Goal: Task Accomplishment & Management: Use online tool/utility

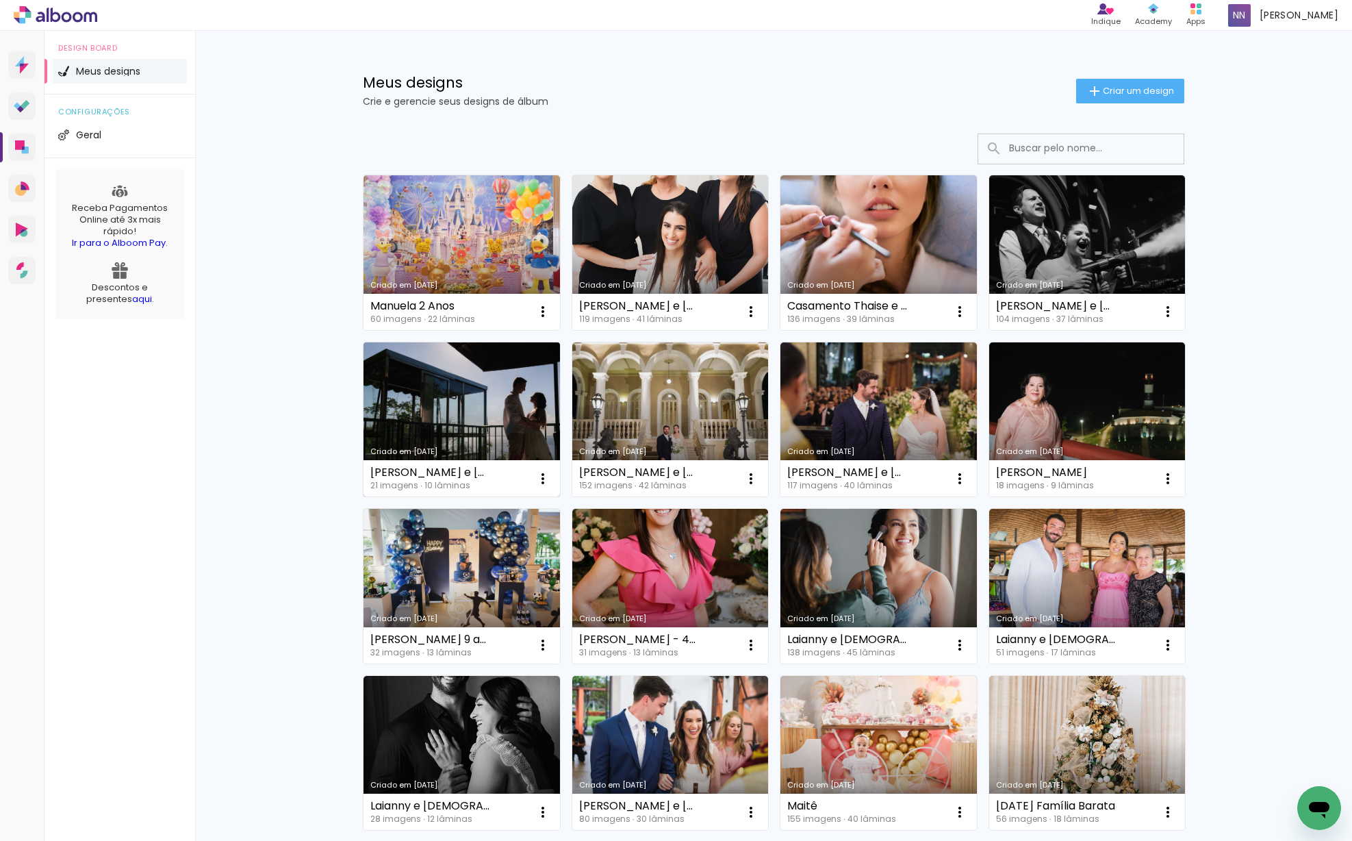
click at [476, 400] on link "Criado em [DATE]" at bounding box center [462, 419] width 197 height 155
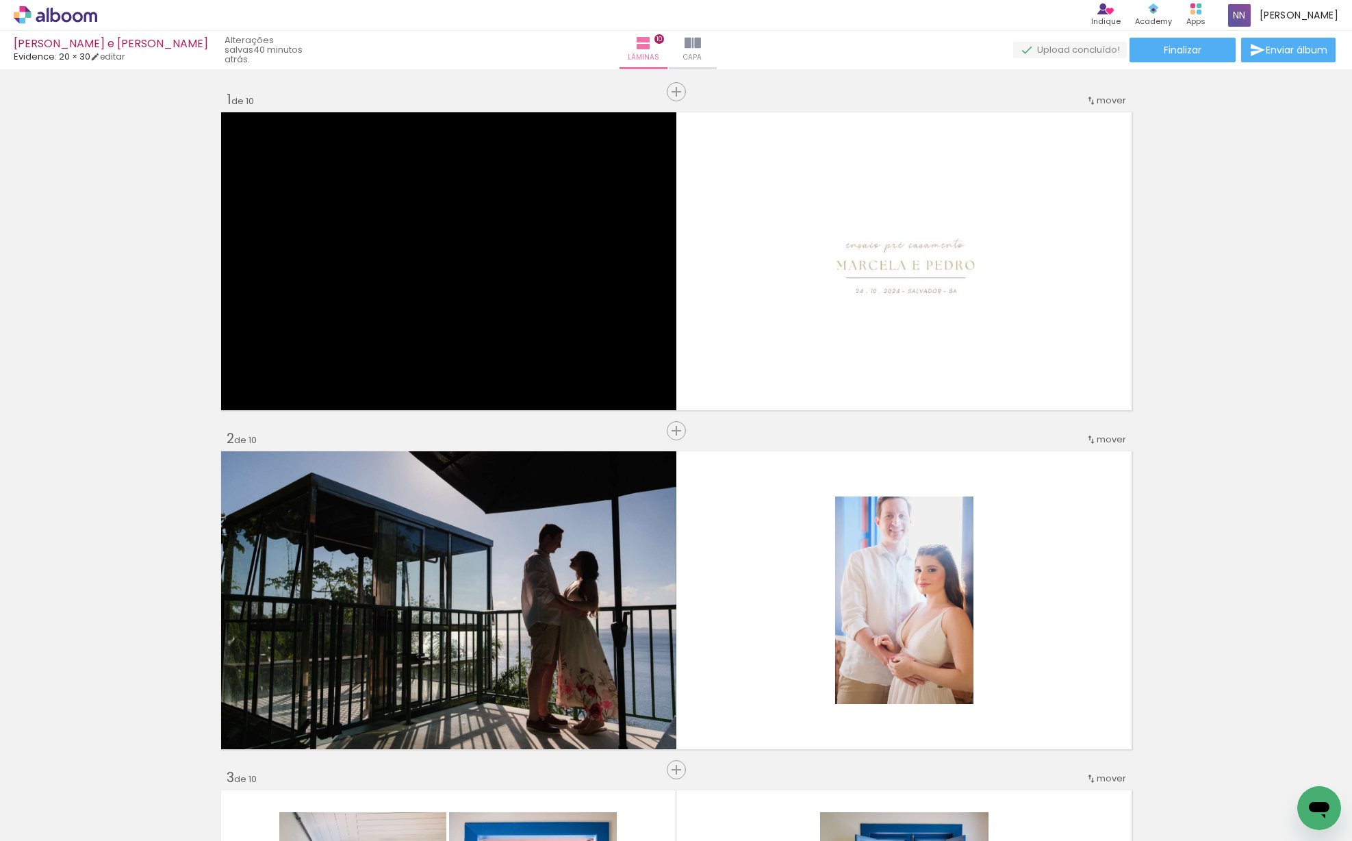
click at [60, 796] on input "Todas as fotos" at bounding box center [38, 800] width 52 height 12
click at [0, 0] on slot "Não utilizadas" at bounding box center [0, 0] width 0 height 0
type input "Não utilizadas"
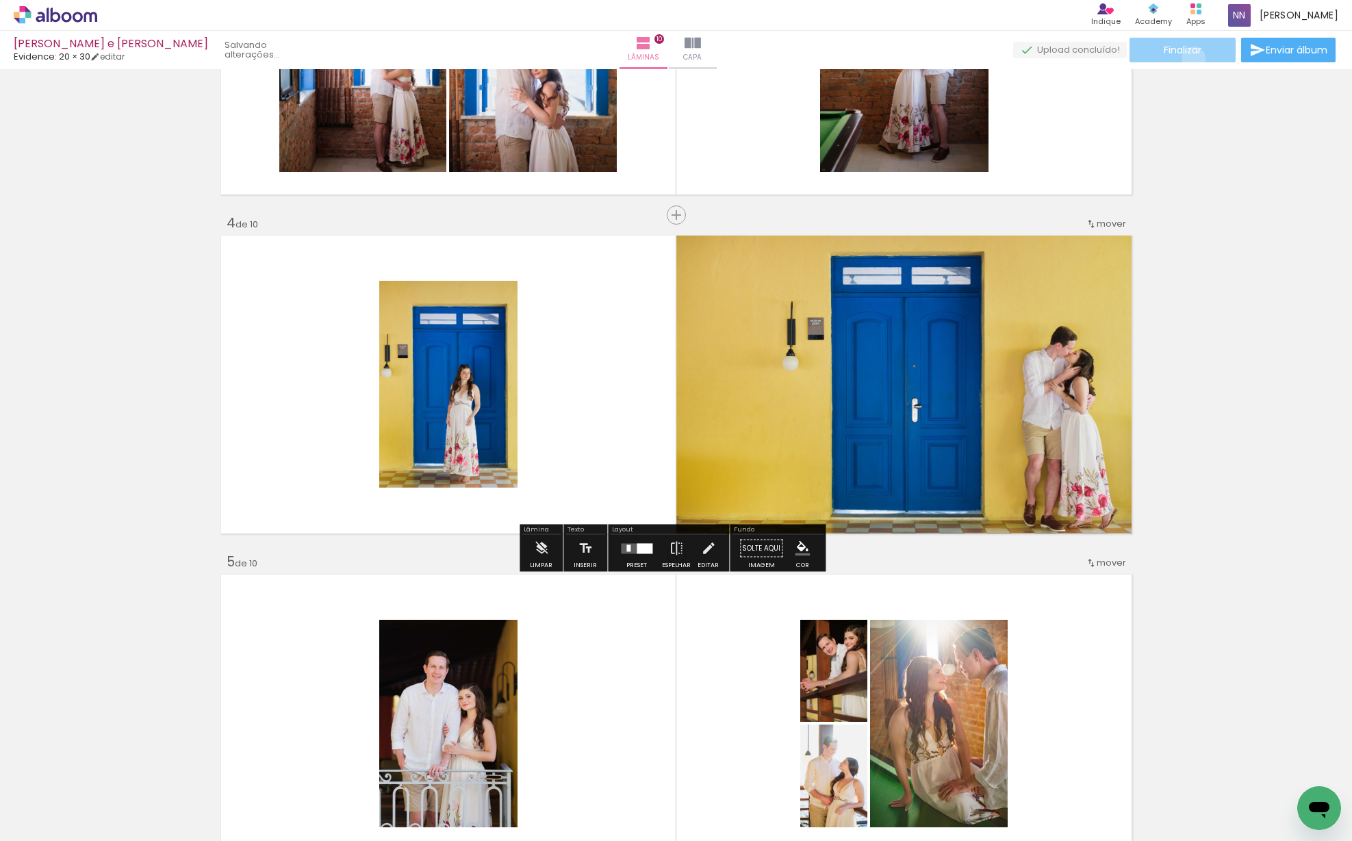
click at [1189, 58] on paper-button "Finalizar" at bounding box center [1183, 50] width 106 height 25
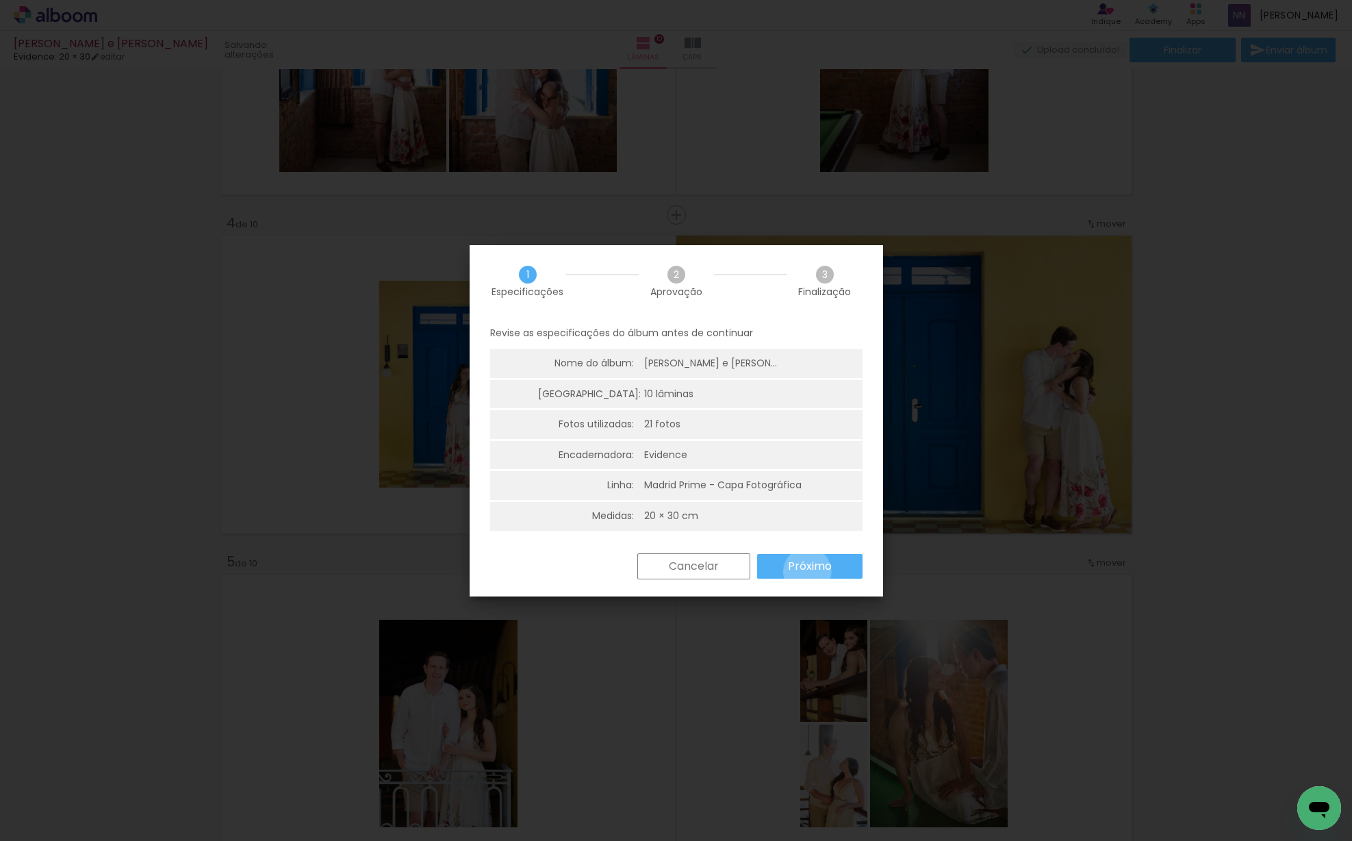
click at [0, 0] on slot "Próximo" at bounding box center [0, 0] width 0 height 0
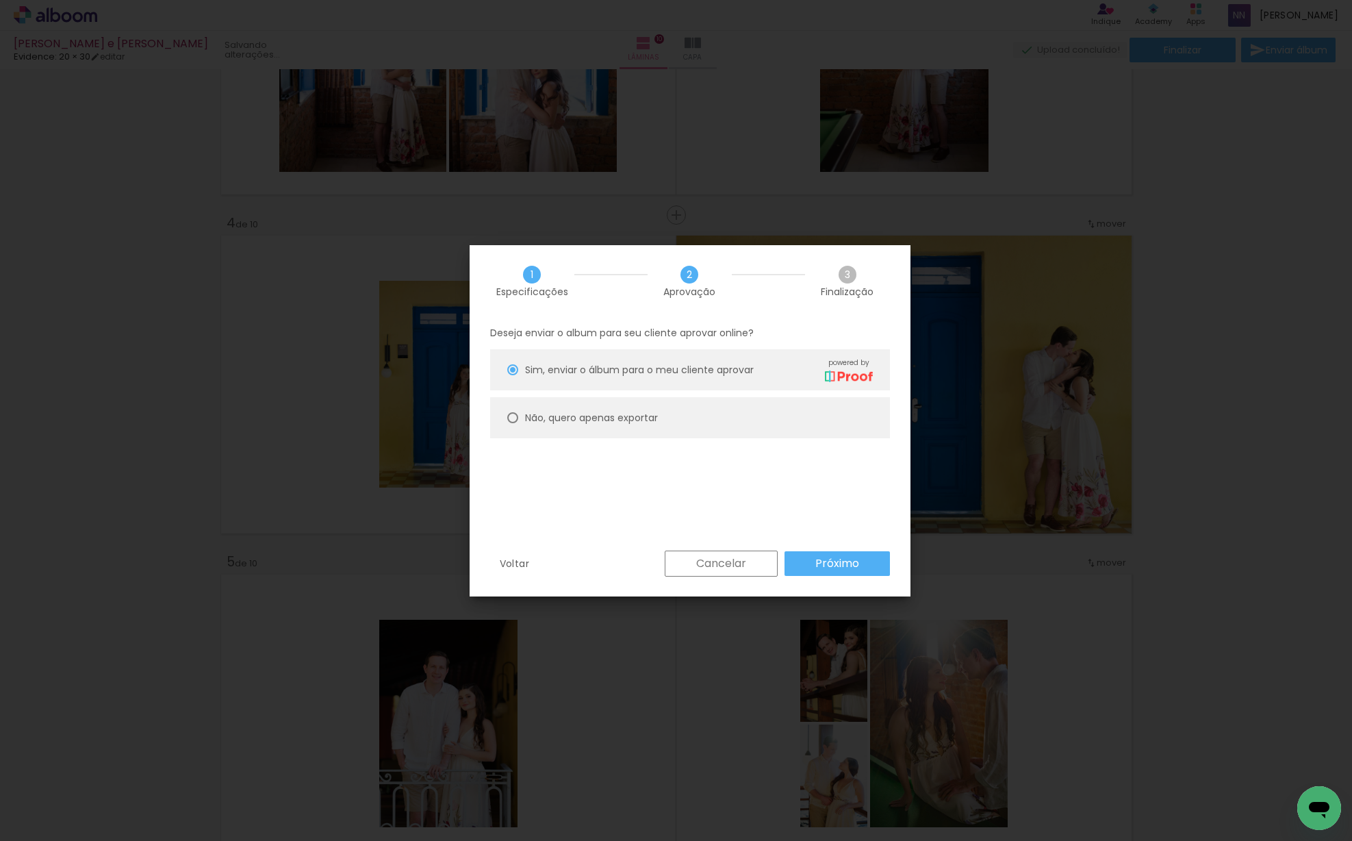
click at [758, 420] on paper-radio-button "Não, quero apenas exportar" at bounding box center [690, 417] width 400 height 41
type paper-radio-button "on"
click at [0, 0] on slot "Próximo" at bounding box center [0, 0] width 0 height 0
type input "Alta, 300 DPI"
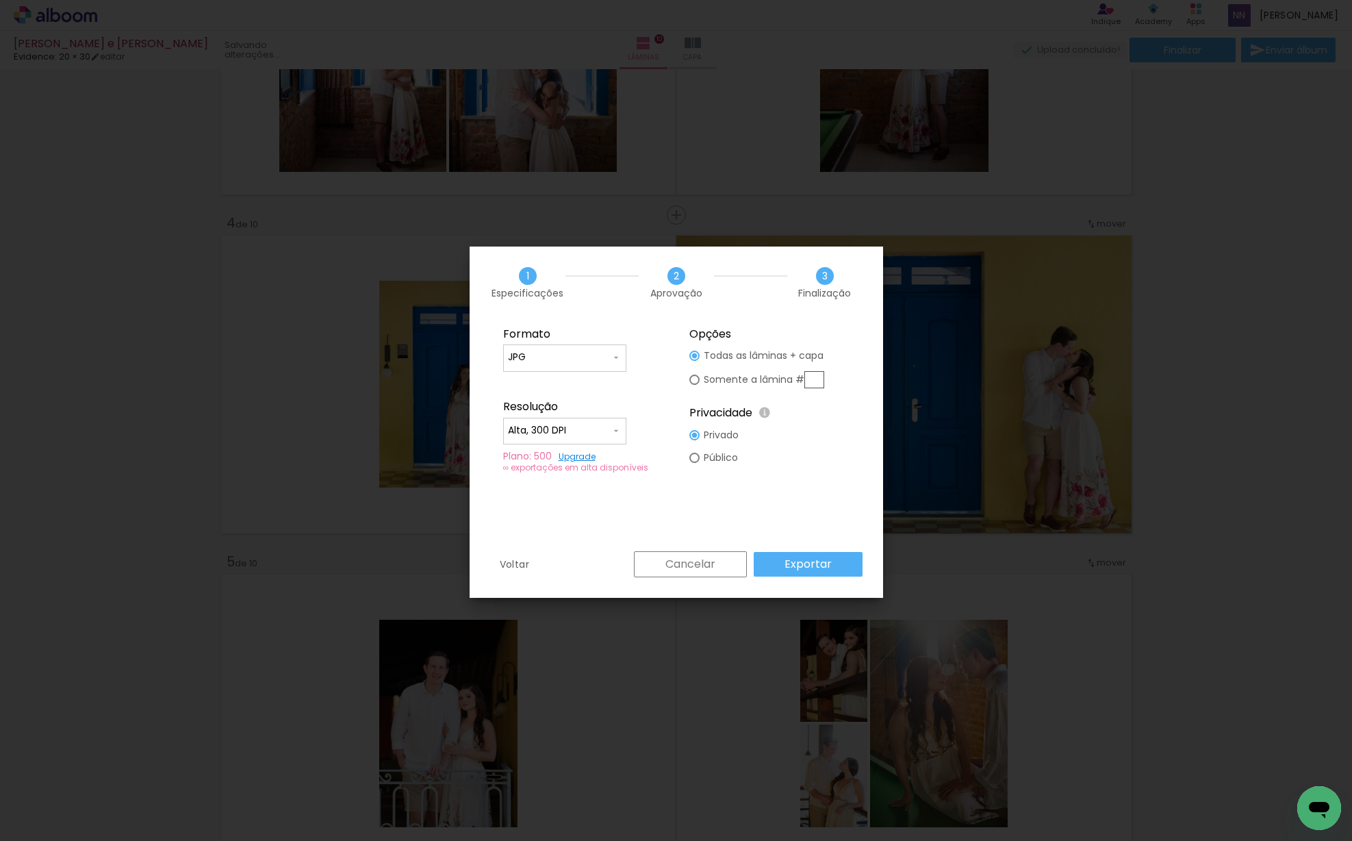
click at [819, 383] on input "text" at bounding box center [814, 379] width 20 height 17
type paper-radio-button "on"
type input "4"
click at [776, 563] on paper-button "Exportar" at bounding box center [808, 564] width 109 height 25
click at [625, 254] on div "1 Especificações 2 Aprovação 3 Finalização" at bounding box center [677, 282] width 414 height 72
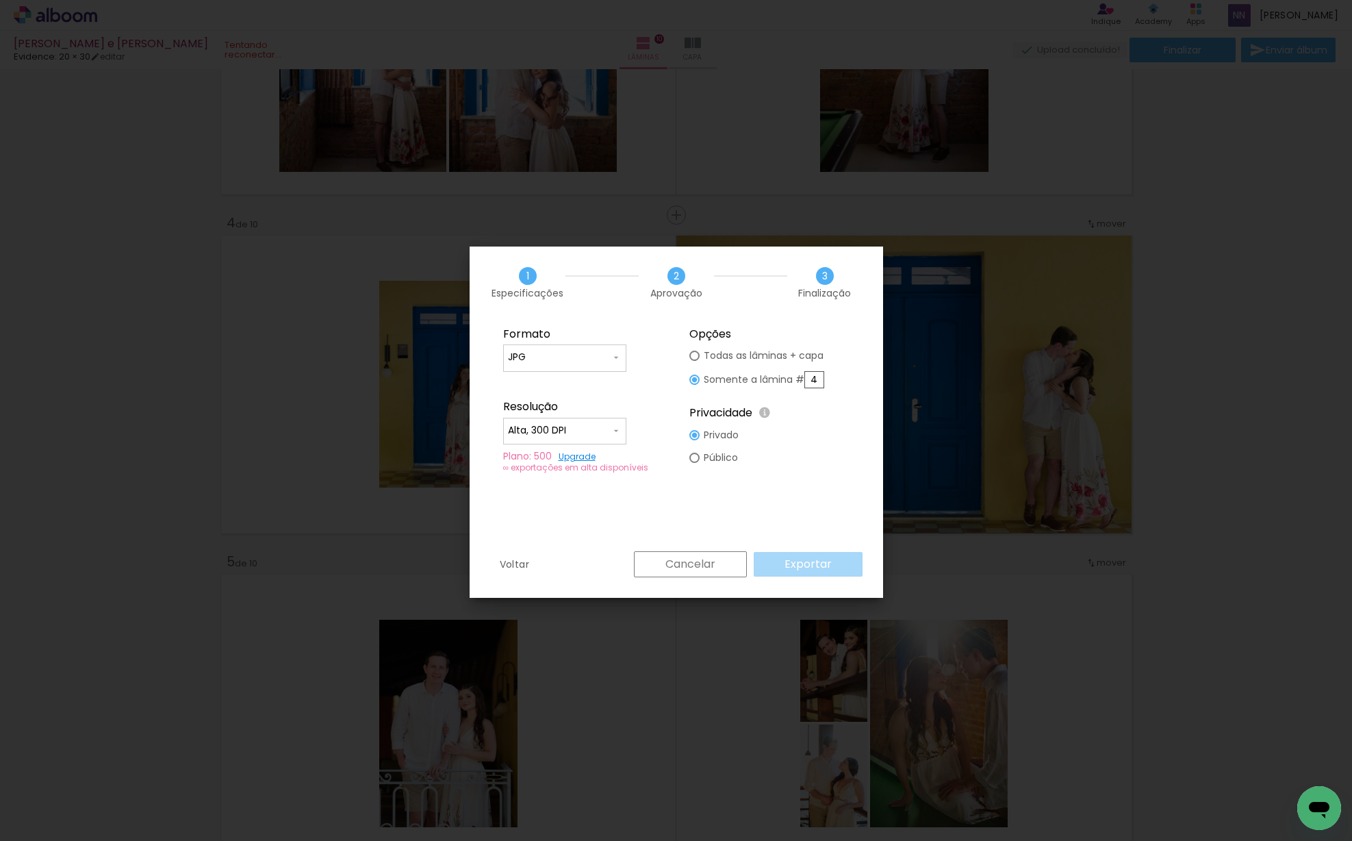
click at [1218, 276] on iron-overlay-backdrop at bounding box center [676, 420] width 1352 height 841
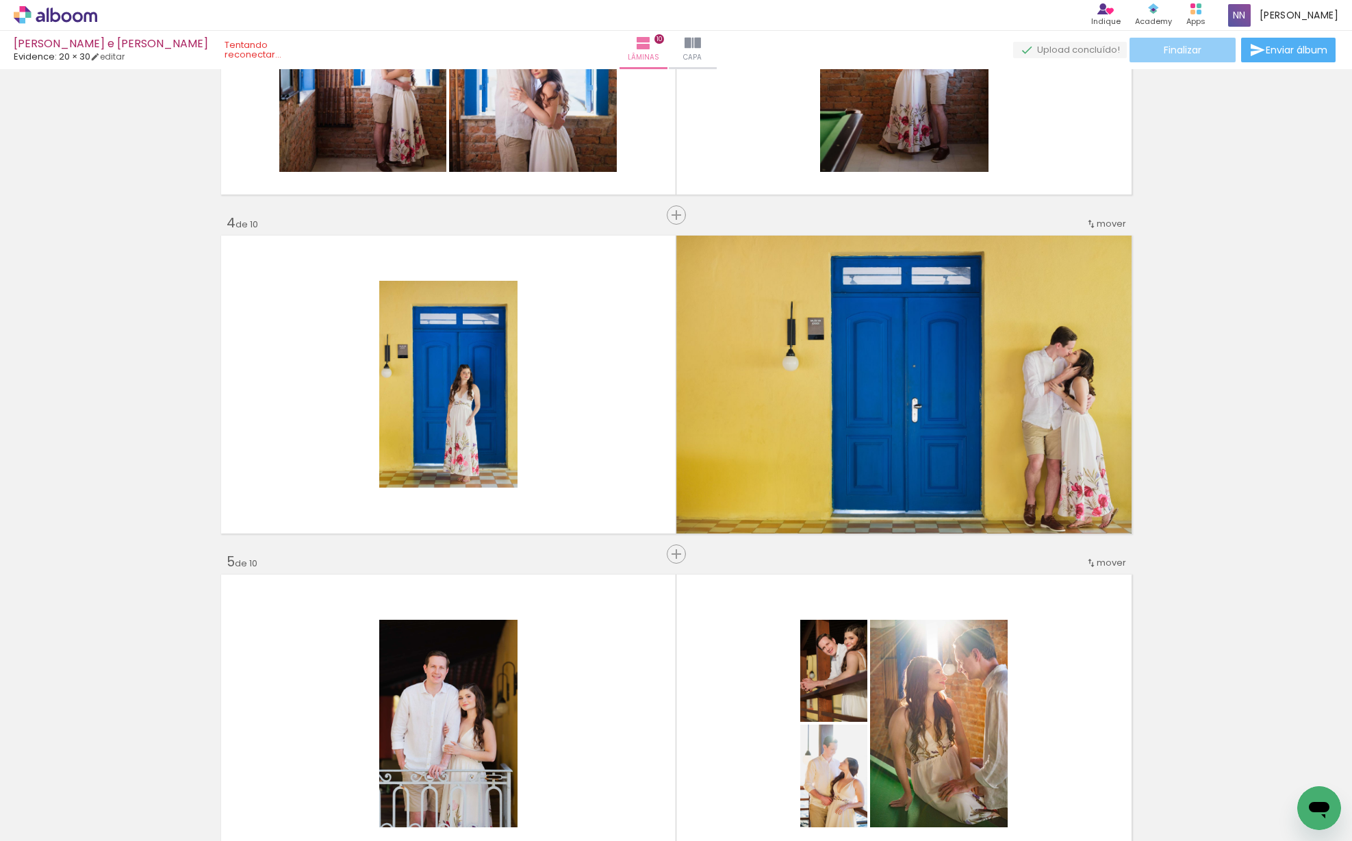
click at [1198, 49] on span "Finalizar" at bounding box center [1183, 50] width 38 height 10
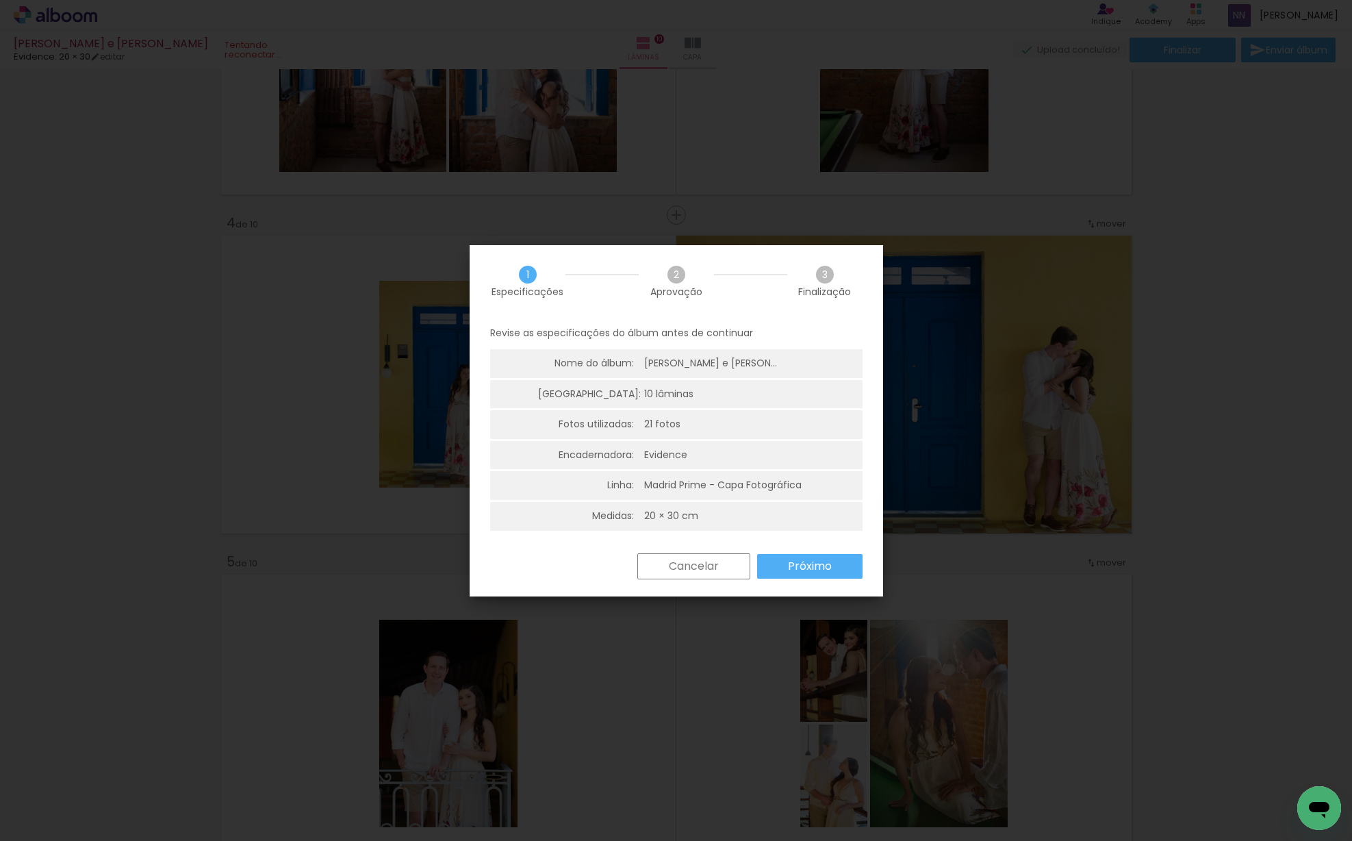
click at [0, 0] on slot "Próximo" at bounding box center [0, 0] width 0 height 0
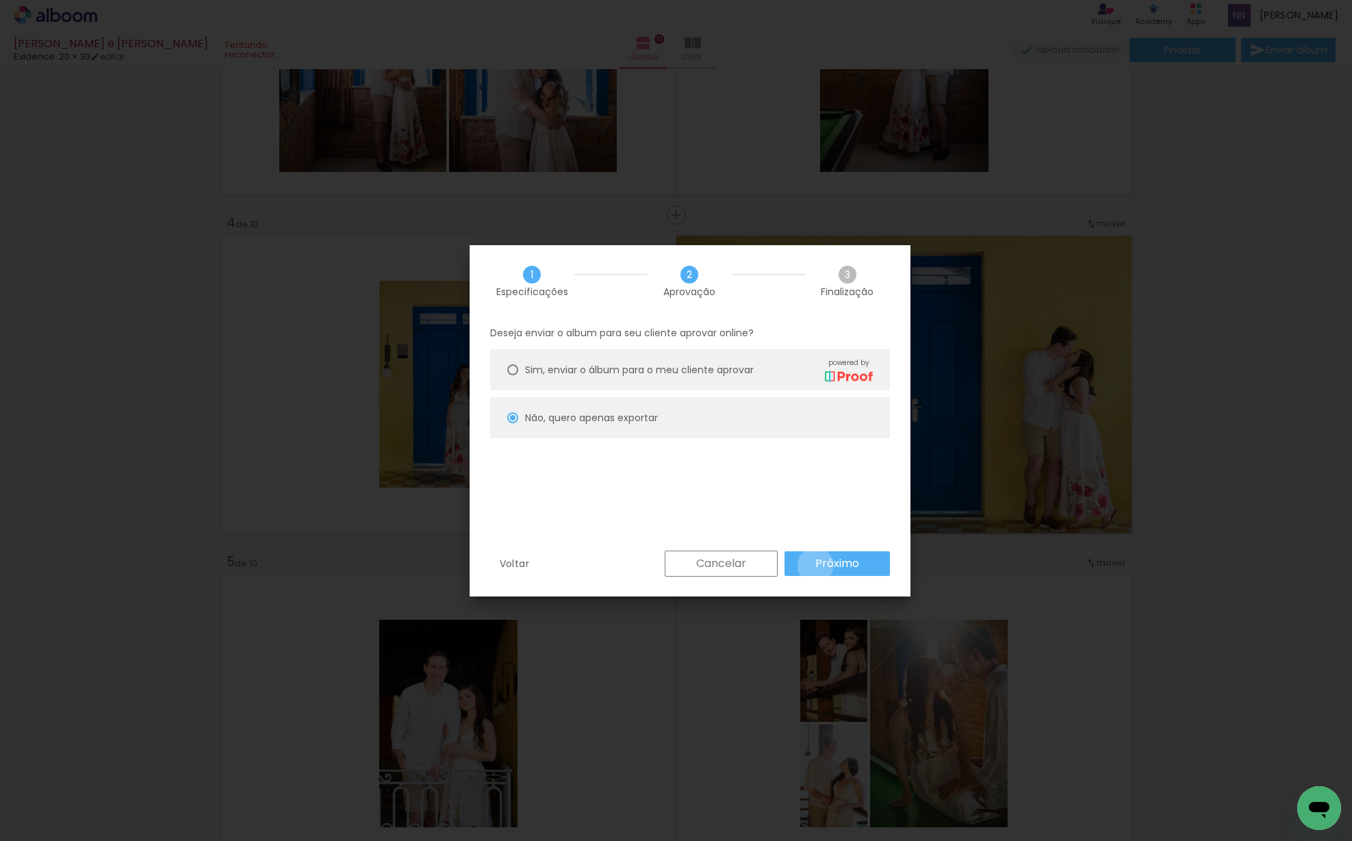
click at [0, 0] on slot "Próximo" at bounding box center [0, 0] width 0 height 0
type input "Alta, 300 DPI"
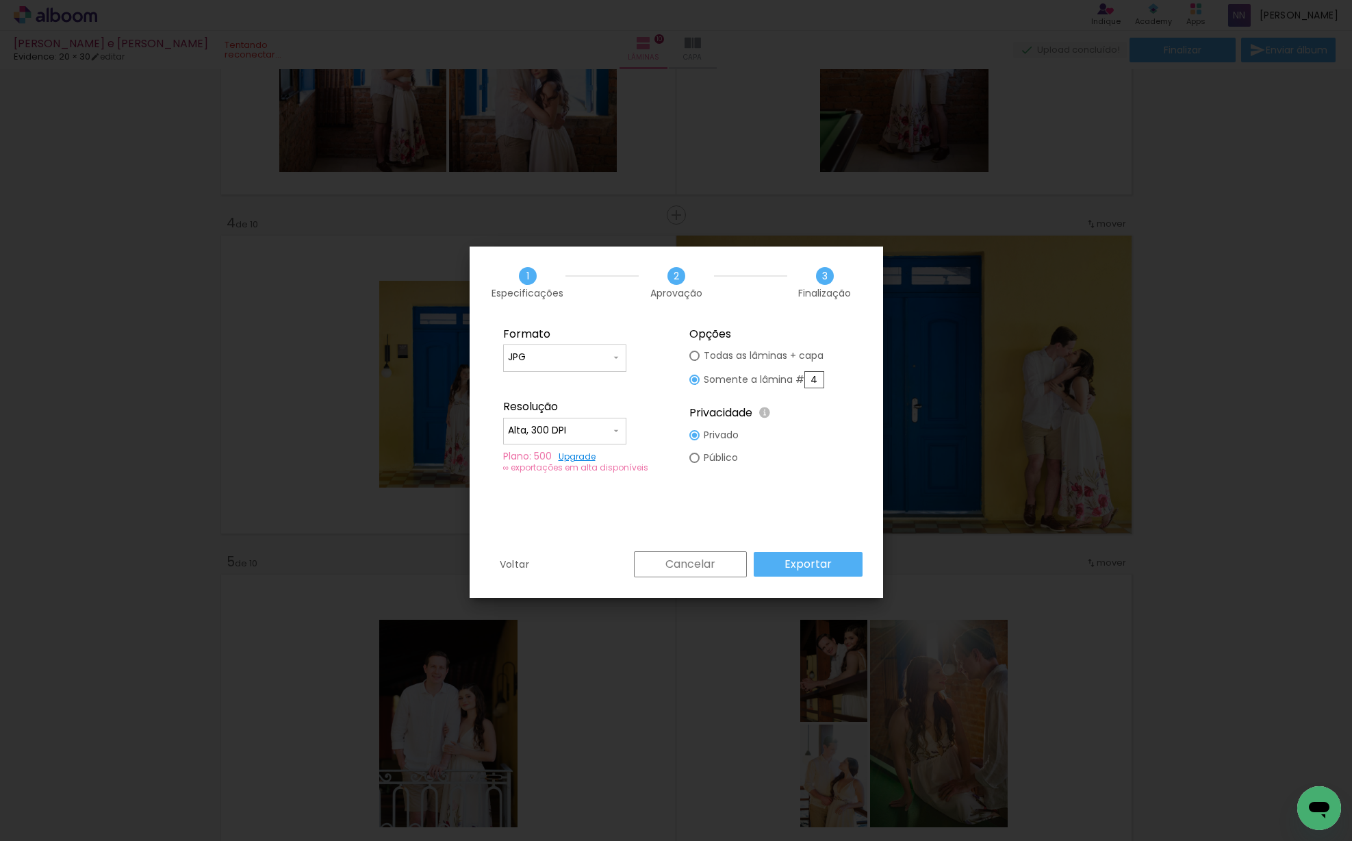
click at [0, 0] on slot "Exportar" at bounding box center [0, 0] width 0 height 0
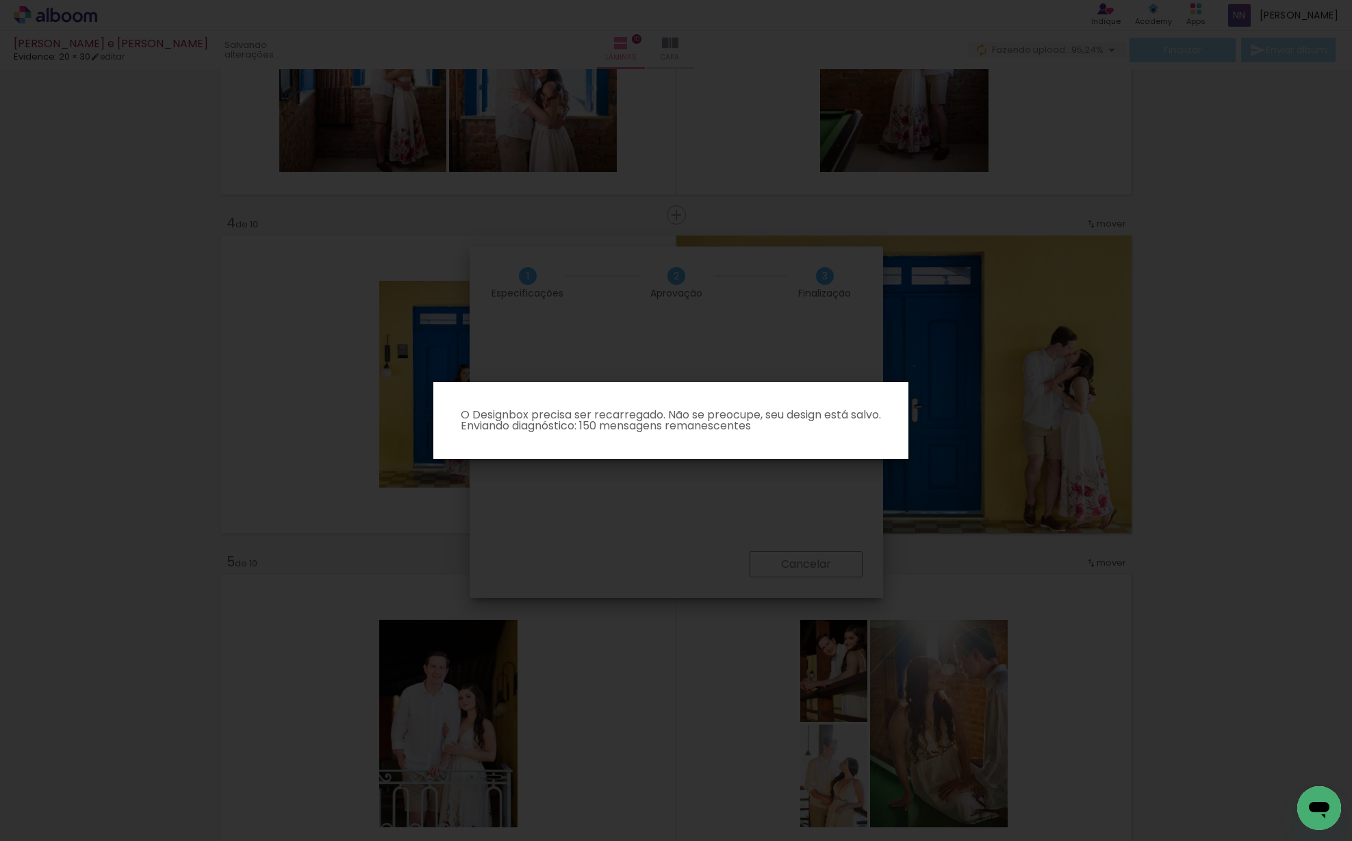
click at [200, 179] on iron-overlay-backdrop at bounding box center [676, 420] width 1352 height 841
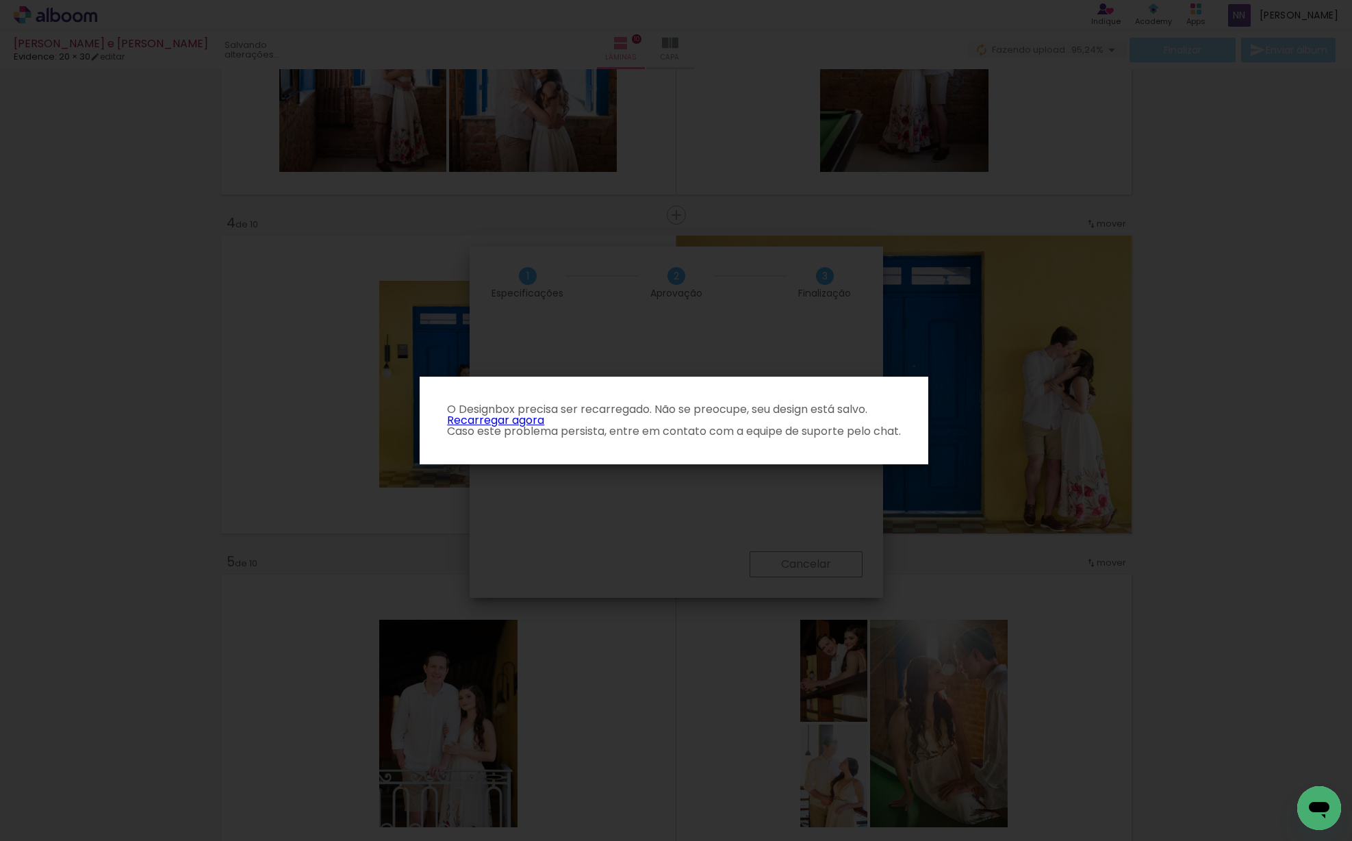
click at [494, 420] on link "Recarregar agora" at bounding box center [495, 420] width 97 height 16
